Goal: Transaction & Acquisition: Purchase product/service

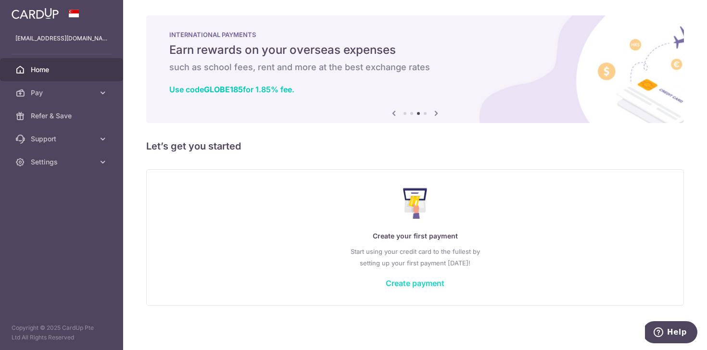
click at [419, 285] on link "Create payment" at bounding box center [415, 284] width 59 height 10
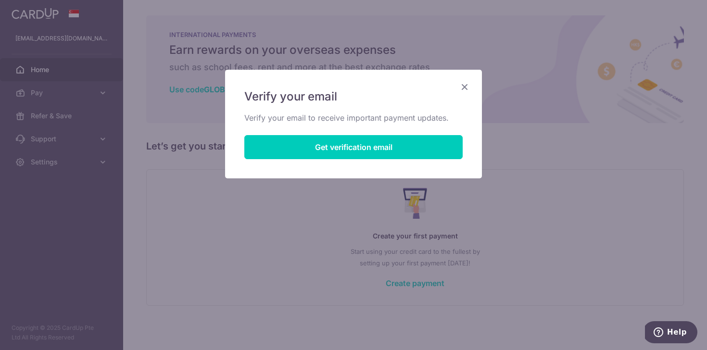
click at [463, 90] on icon "Close" at bounding box center [465, 87] width 12 height 12
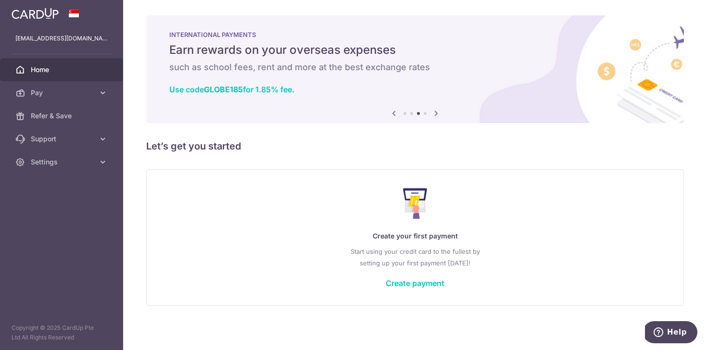
click at [298, 205] on div "Create your first payment Start using your credit card to the fullest by settin…" at bounding box center [415, 237] width 514 height 114
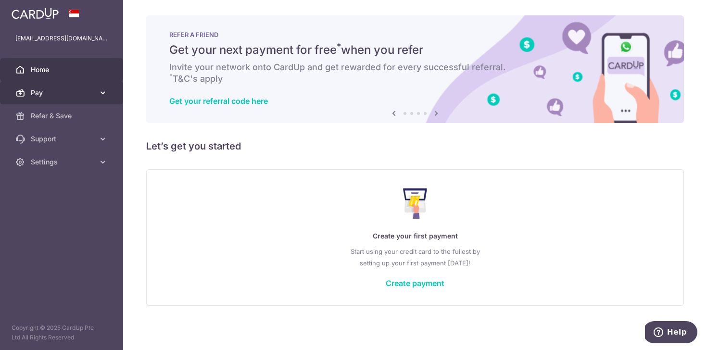
click at [93, 100] on link "Pay" at bounding box center [61, 92] width 123 height 23
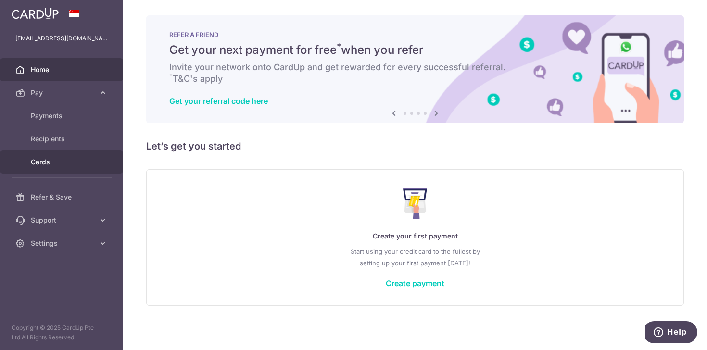
click at [61, 160] on span "Cards" at bounding box center [63, 162] width 64 height 10
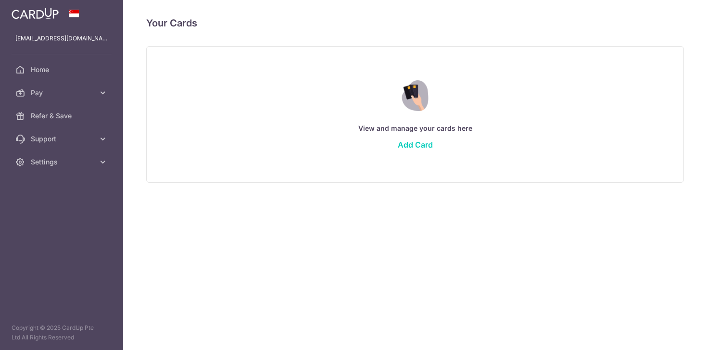
click at [61, 160] on span "Settings" at bounding box center [63, 162] width 64 height 10
drag, startPoint x: 441, startPoint y: 146, endPoint x: 424, endPoint y: 147, distance: 16.9
click at [427, 147] on div "View and manage your cards here Add Card" at bounding box center [415, 114] width 514 height 83
click at [421, 144] on link "Add Card" at bounding box center [415, 145] width 35 height 10
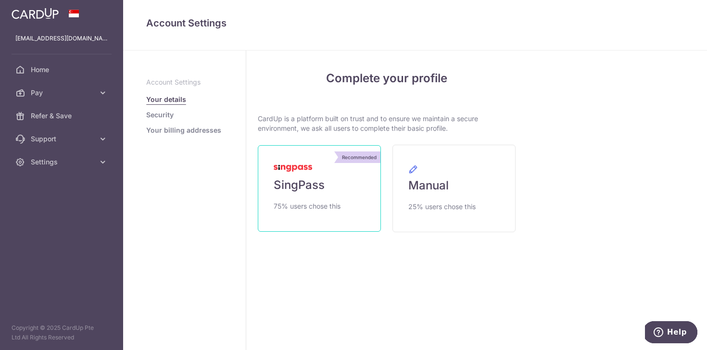
click at [358, 180] on link "Recommended SingPass 75% users chose this" at bounding box center [319, 188] width 123 height 87
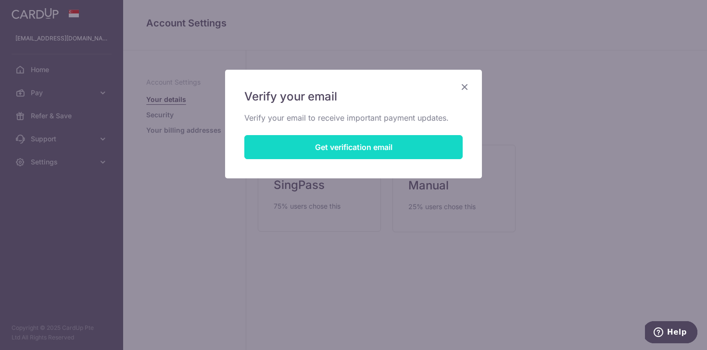
click at [378, 154] on button "Get verification email" at bounding box center [353, 147] width 219 height 24
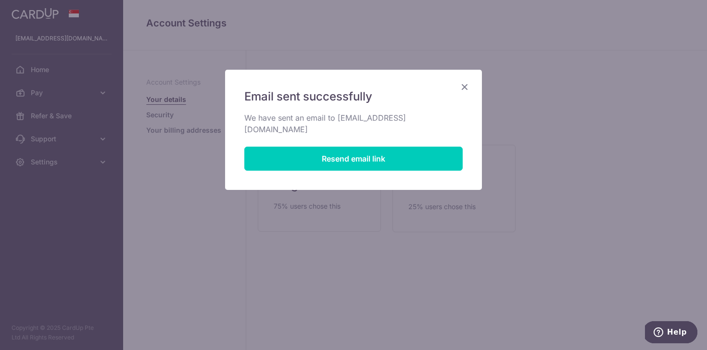
click at [466, 89] on icon "Close" at bounding box center [465, 87] width 12 height 12
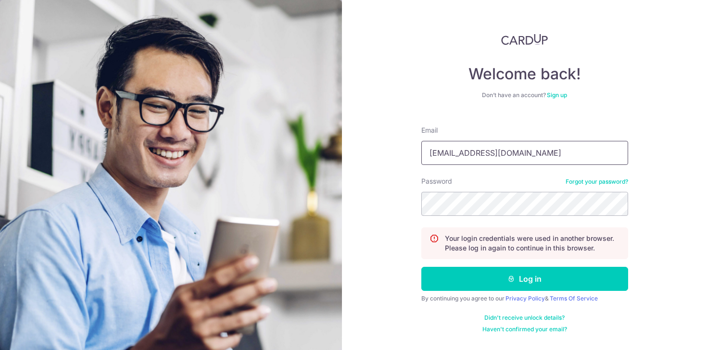
click at [499, 160] on input "im@ericsi.com" at bounding box center [525, 153] width 207 height 24
type input "i"
type input "ean.sng@gmail.com"
click at [422, 267] on button "Log in" at bounding box center [525, 279] width 207 height 24
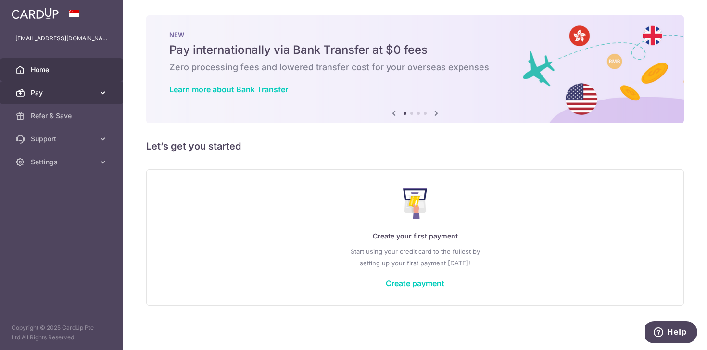
click at [60, 86] on link "Pay" at bounding box center [61, 92] width 123 height 23
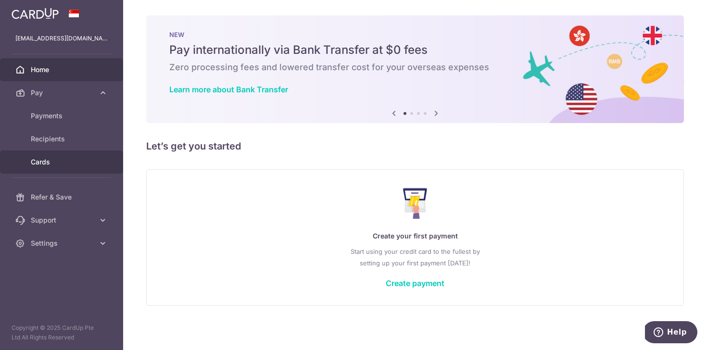
click at [82, 157] on link "Cards" at bounding box center [61, 162] width 123 height 23
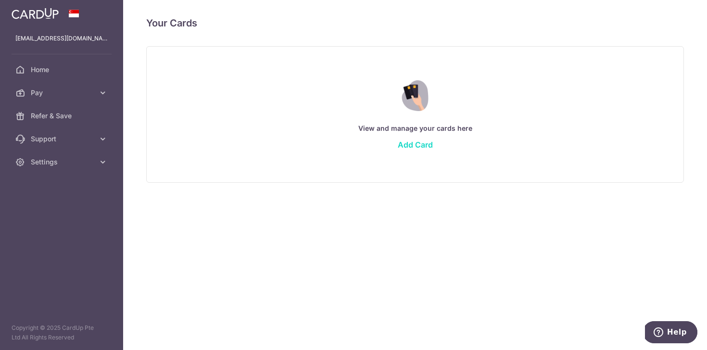
click at [428, 141] on link "Add Card" at bounding box center [415, 145] width 35 height 10
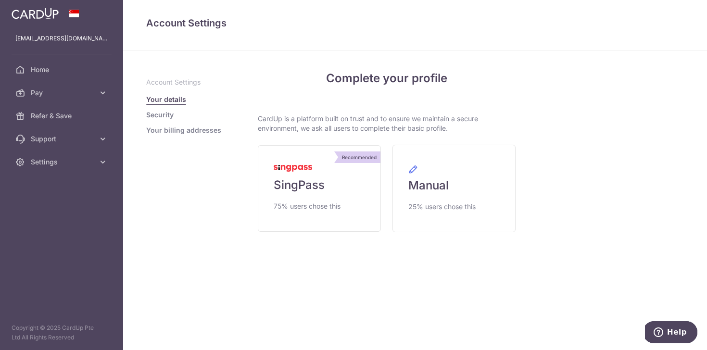
click at [154, 116] on link "Security" at bounding box center [159, 115] width 27 height 10
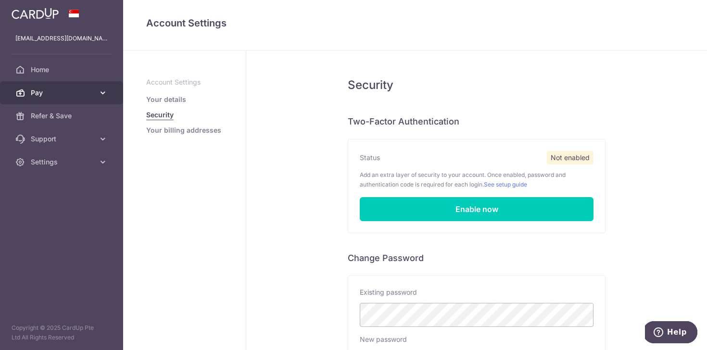
click at [83, 92] on span "Pay" at bounding box center [63, 93] width 64 height 10
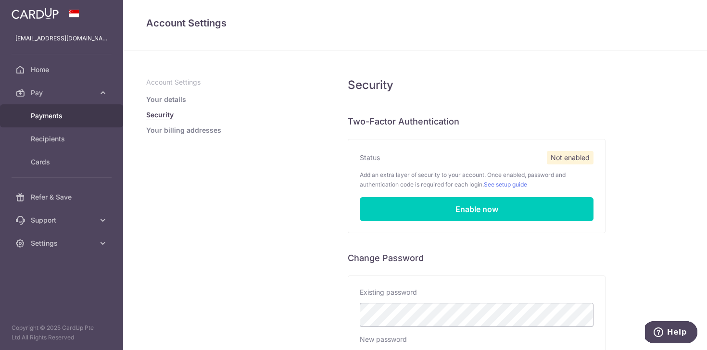
click at [61, 114] on span "Payments" at bounding box center [63, 116] width 64 height 10
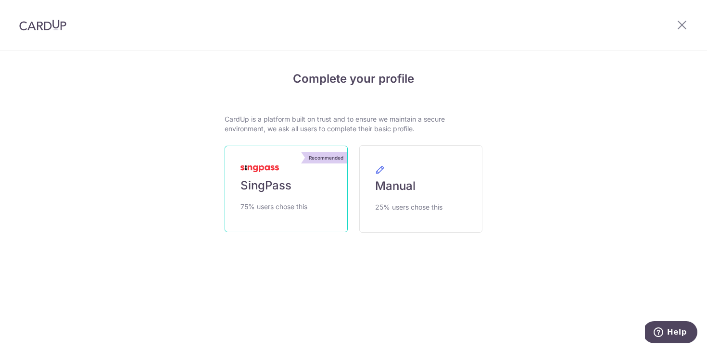
click at [297, 191] on link "Recommended SingPass 75% users chose this" at bounding box center [286, 189] width 123 height 87
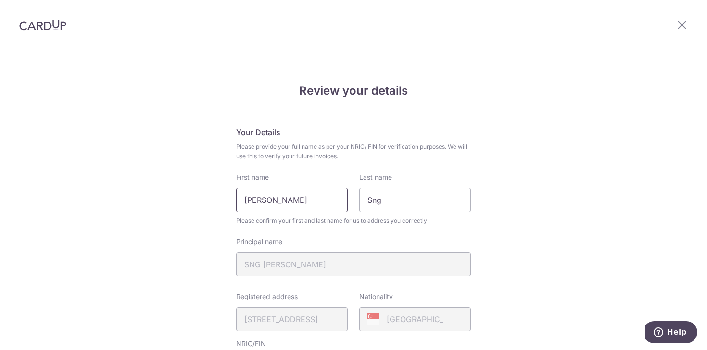
click at [338, 207] on input "Yi Zhi Gabriel Ean" at bounding box center [292, 200] width 112 height 24
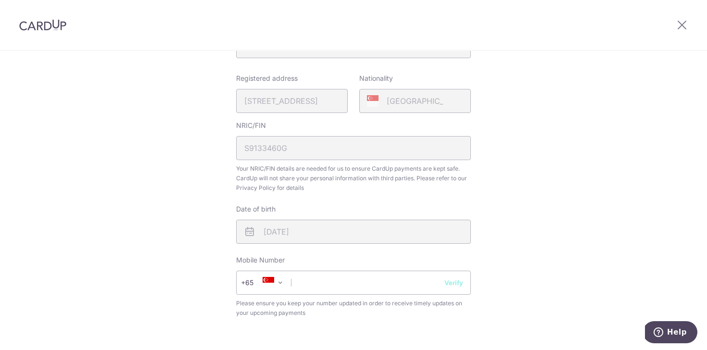
scroll to position [362, 0]
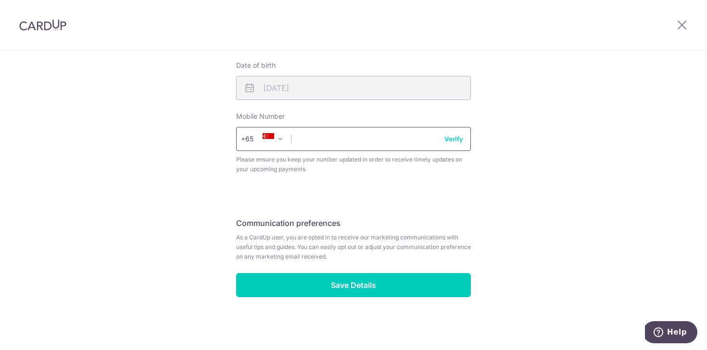
click at [329, 141] on input "text" at bounding box center [353, 139] width 235 height 24
type input "85007659"
click at [447, 141] on button "Verify" at bounding box center [454, 139] width 19 height 10
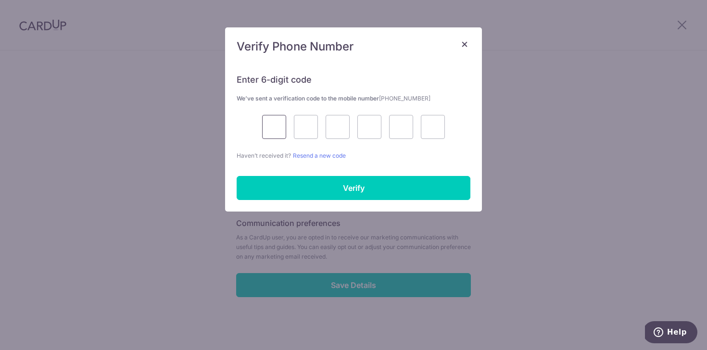
click at [277, 120] on input "text" at bounding box center [274, 127] width 24 height 24
type input "2"
type input "1"
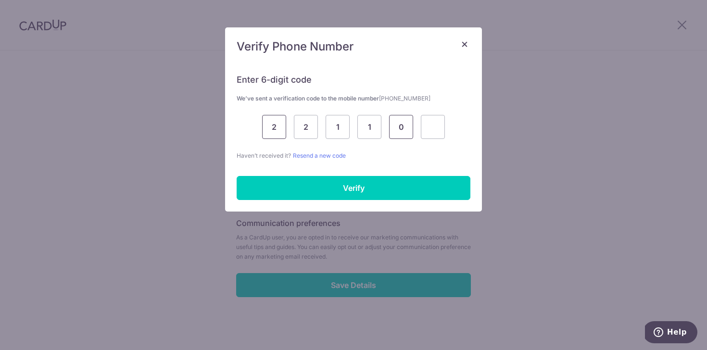
type input "0"
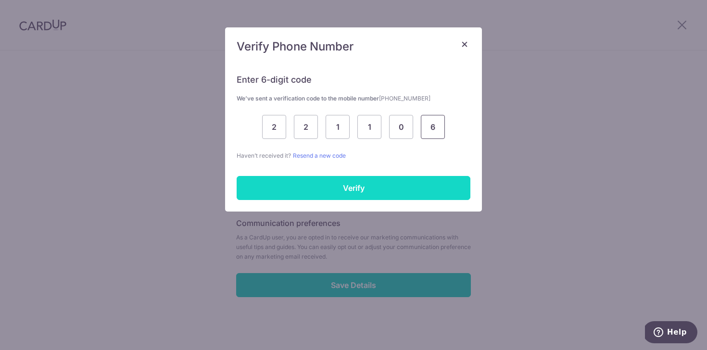
type input "6"
click at [279, 188] on input "Verify" at bounding box center [354, 188] width 234 height 24
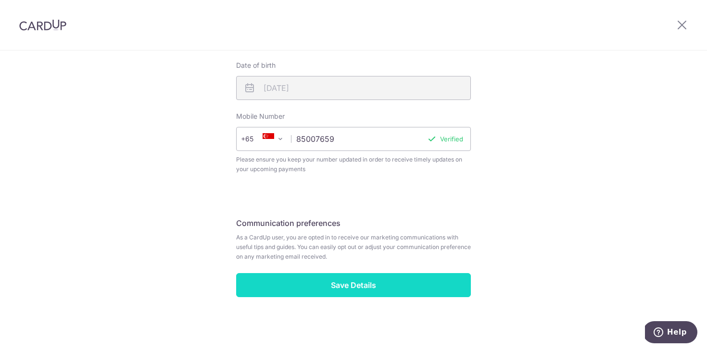
click at [350, 285] on input "Save Details" at bounding box center [353, 285] width 235 height 24
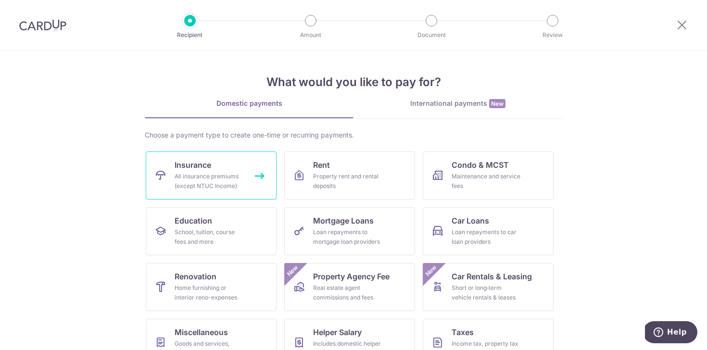
click at [223, 173] on div "All insurance premiums (except NTUC Income)" at bounding box center [209, 181] width 69 height 19
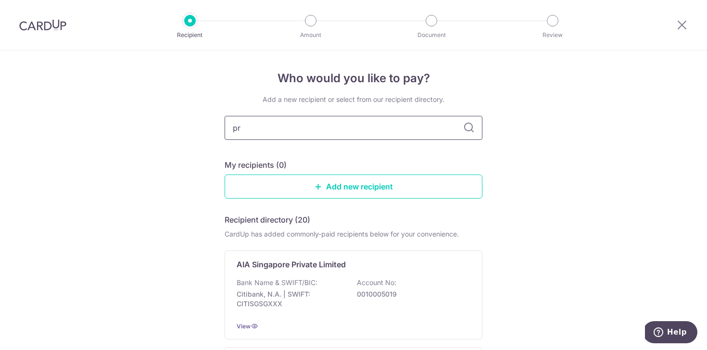
type input "pru"
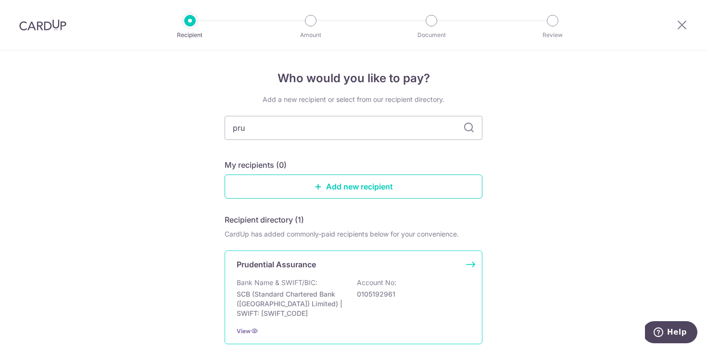
click at [280, 271] on div "Prudential Assurance Bank Name & SWIFT/BIC: SCB (Standard Chartered Bank (Singa…" at bounding box center [354, 298] width 258 height 94
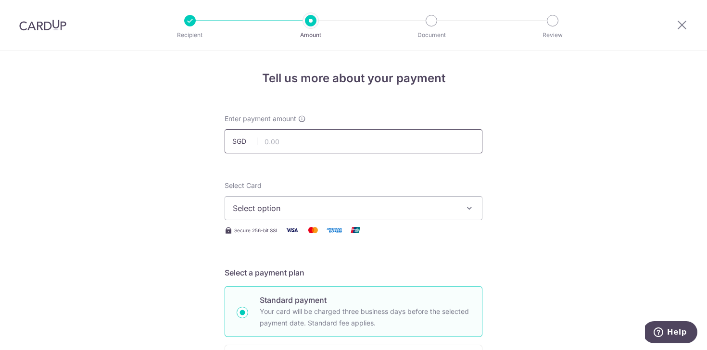
click at [288, 135] on input "text" at bounding box center [354, 141] width 258 height 24
click at [292, 148] on input "text" at bounding box center [354, 141] width 258 height 24
type input "335.50"
click at [357, 198] on button "Select option" at bounding box center [354, 208] width 258 height 24
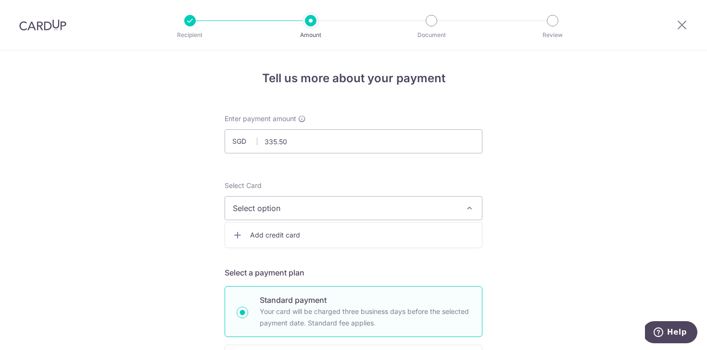
click at [266, 240] on link "Add credit card" at bounding box center [353, 235] width 257 height 17
